Goal: Entertainment & Leisure: Consume media (video, audio)

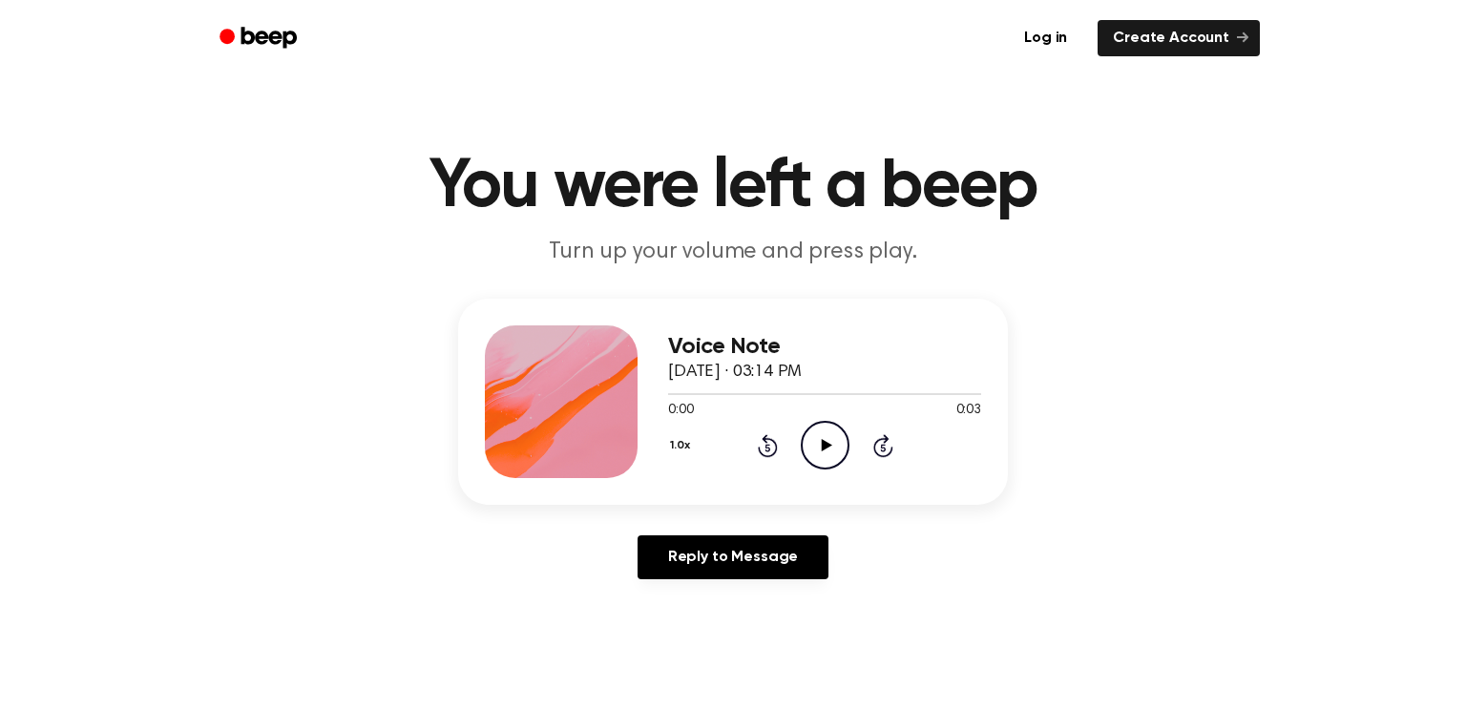
click at [827, 437] on icon "Play Audio" at bounding box center [825, 445] width 49 height 49
click at [823, 450] on icon at bounding box center [826, 445] width 11 height 12
click at [826, 438] on icon "Play Audio" at bounding box center [825, 445] width 49 height 49
click at [823, 439] on icon "Play Audio" at bounding box center [825, 445] width 49 height 49
